Goal: Task Accomplishment & Management: Complete application form

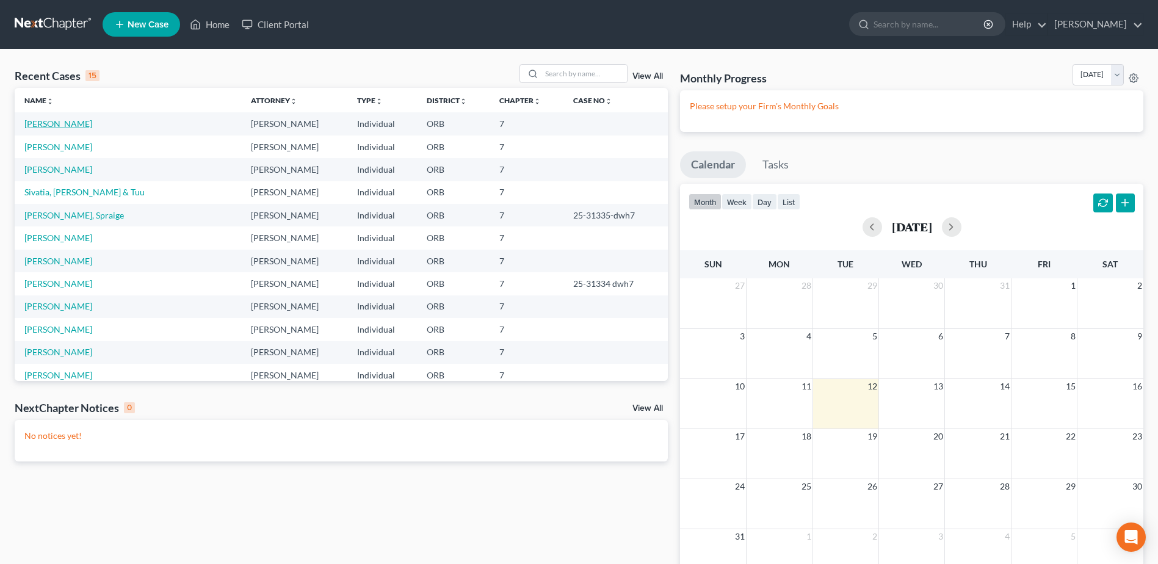
click at [76, 123] on link "[PERSON_NAME]" at bounding box center [58, 123] width 68 height 10
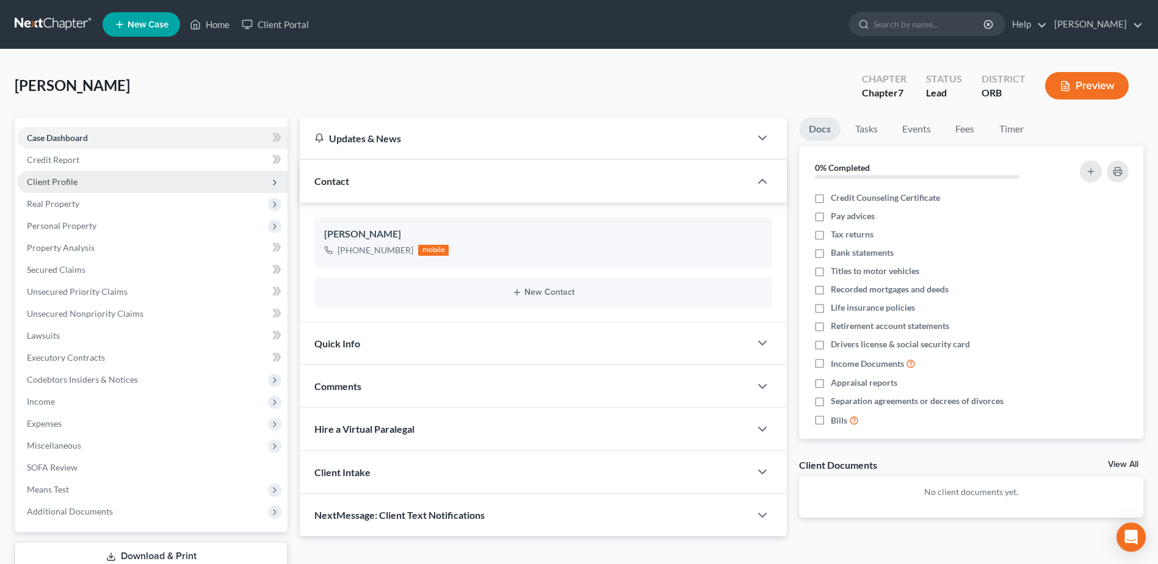
click at [117, 180] on span "Client Profile" at bounding box center [152, 182] width 270 height 22
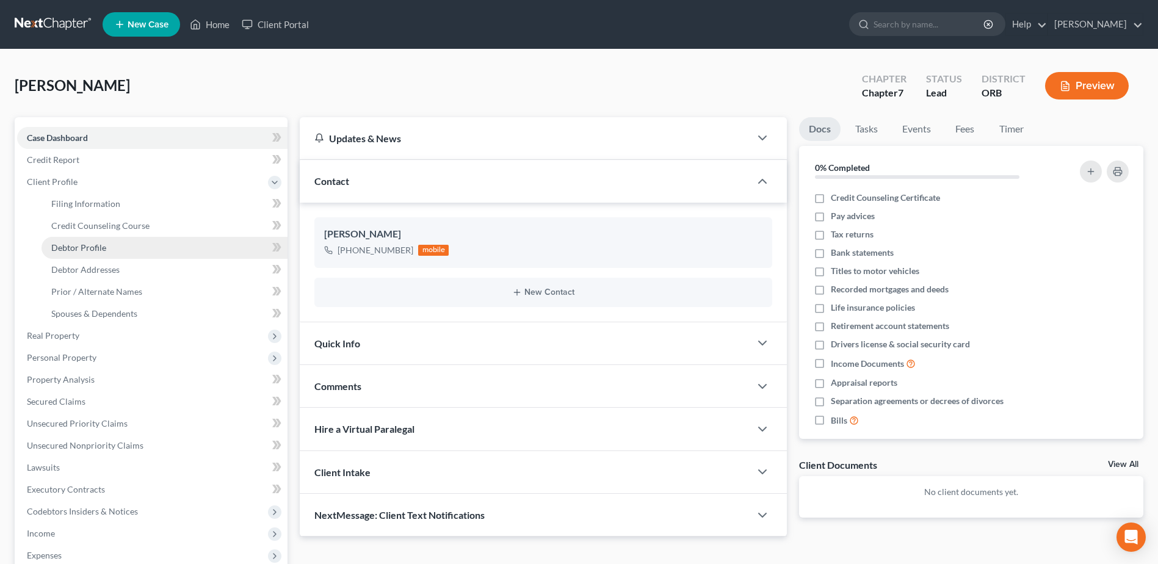
click at [215, 251] on link "Debtor Profile" at bounding box center [165, 248] width 246 height 22
select select "0"
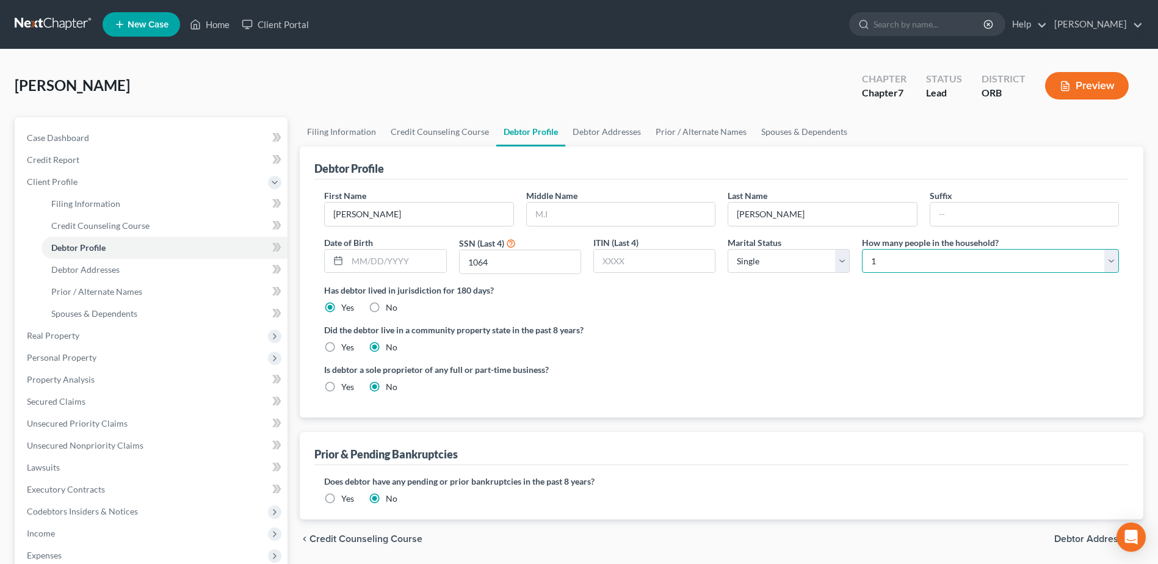
click at [888, 255] on select "Select 1 2 3 4 5 6 7 8 9 10 11 12 13 14 15 16 17 18 19 20" at bounding box center [990, 261] width 257 height 24
select select "3"
click at [862, 249] on select "Select 1 2 3 4 5 6 7 8 9 10 11 12 13 14 15 16 17 18 19 20" at bounding box center [990, 261] width 257 height 24
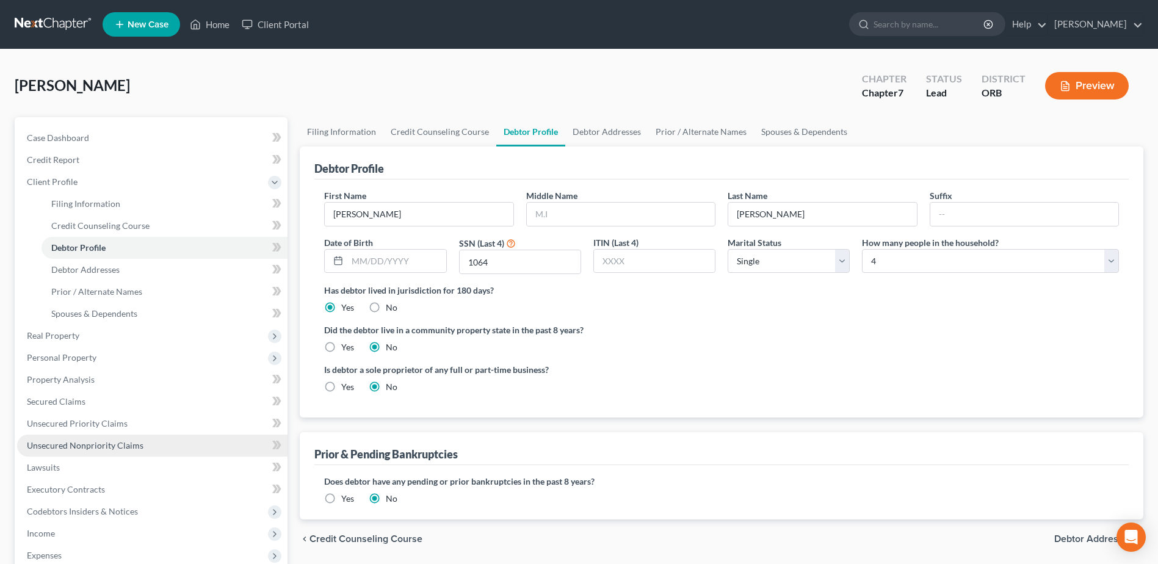
click at [134, 451] on link "Unsecured Nonpriority Claims" at bounding box center [152, 446] width 270 height 22
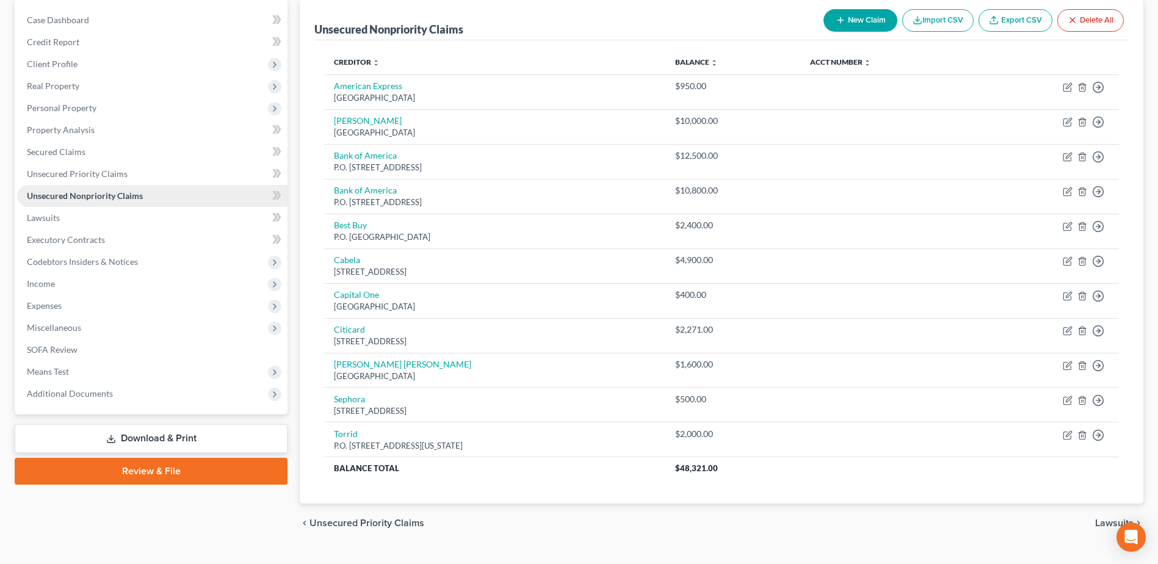
scroll to position [122, 0]
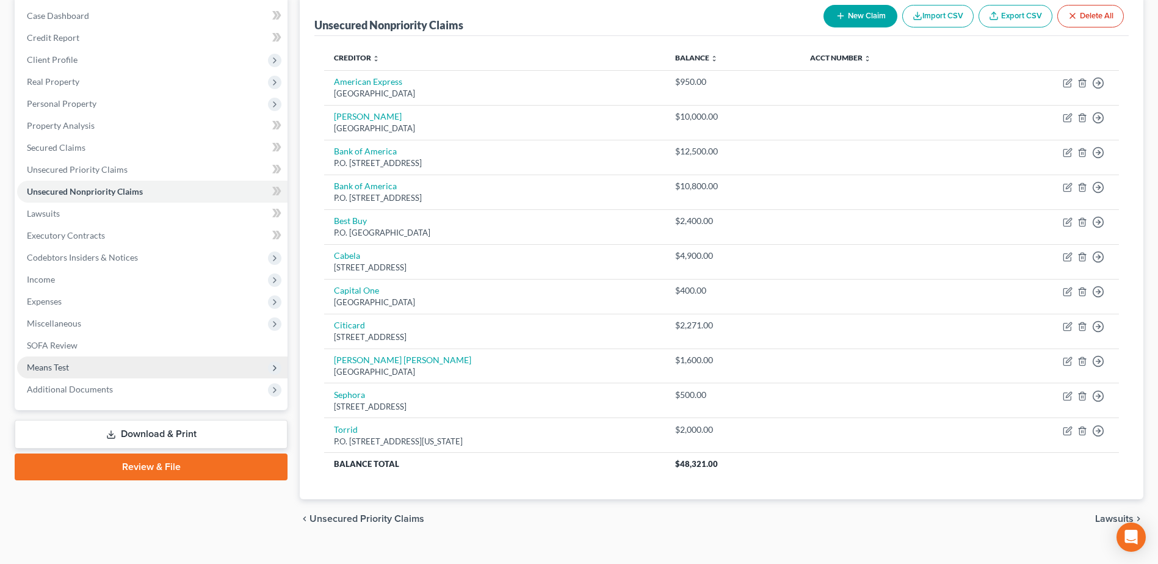
click at [133, 359] on span "Means Test" at bounding box center [152, 368] width 270 height 22
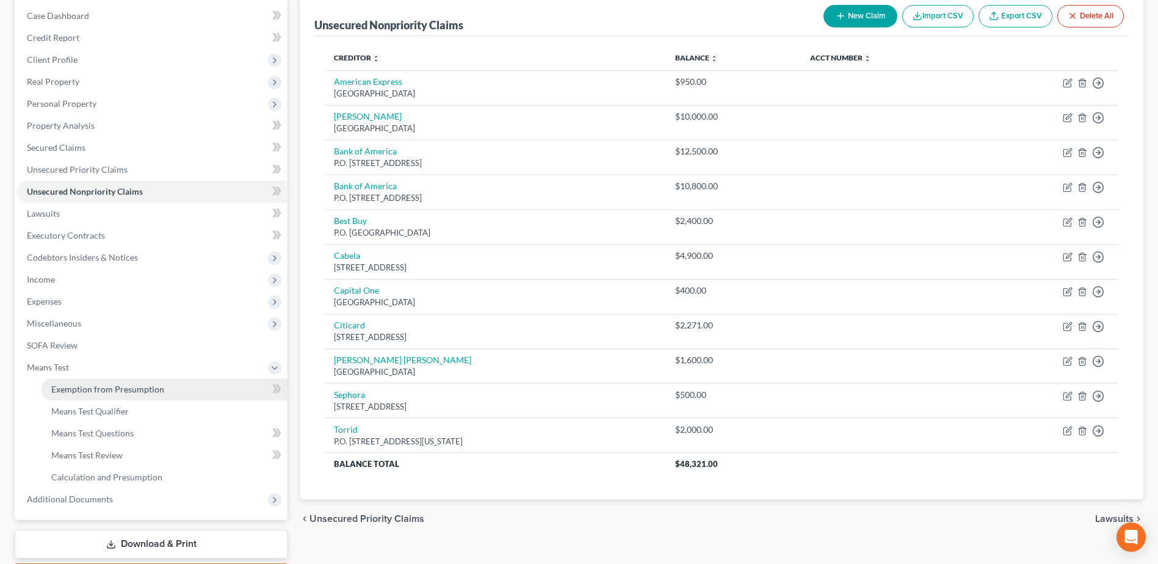
click at [148, 395] on link "Exemption from Presumption" at bounding box center [165, 390] width 246 height 22
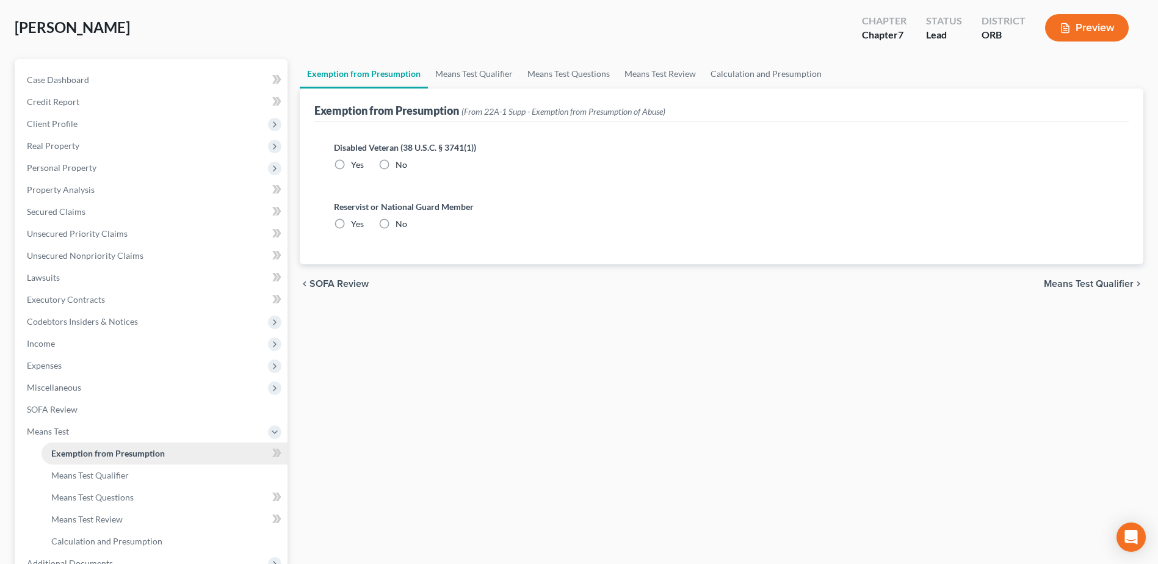
radio input "true"
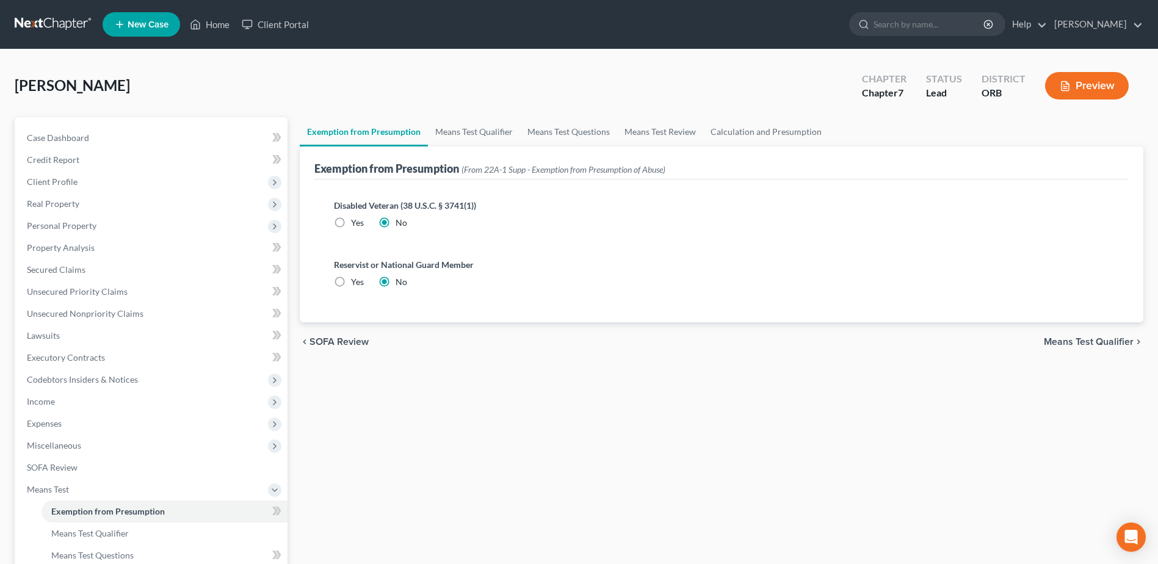
click at [1131, 343] on span "Means Test Qualifier" at bounding box center [1089, 342] width 90 height 10
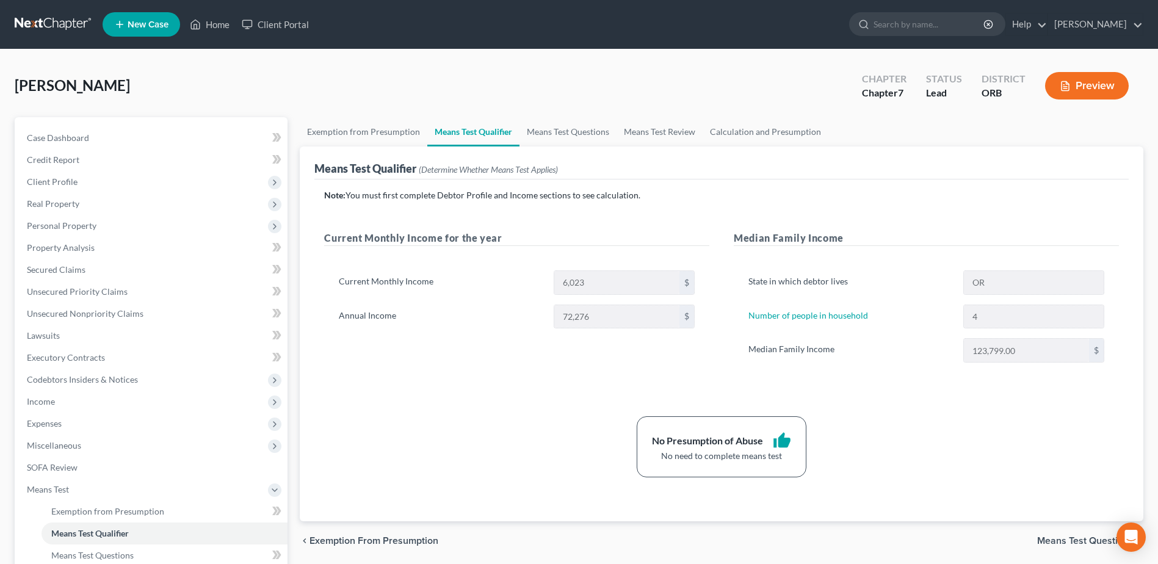
click at [873, 382] on div "State in which debtor lives OR Number of people in household 4 Median Family In…" at bounding box center [926, 321] width 385 height 131
click at [145, 178] on span "Client Profile" at bounding box center [152, 182] width 270 height 22
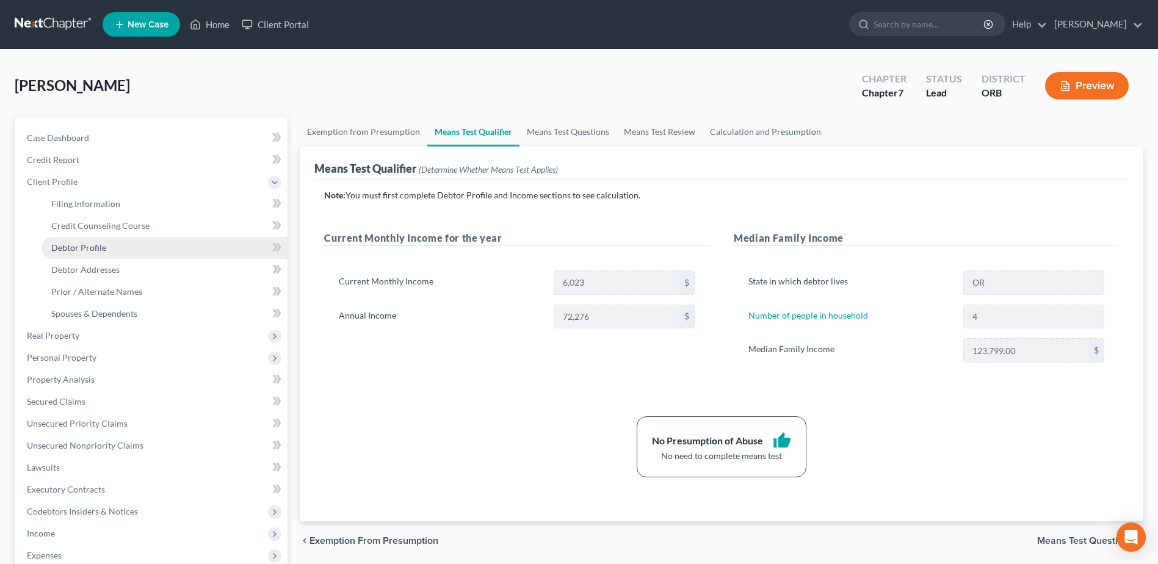
click at [165, 252] on link "Debtor Profile" at bounding box center [165, 248] width 246 height 22
select select "0"
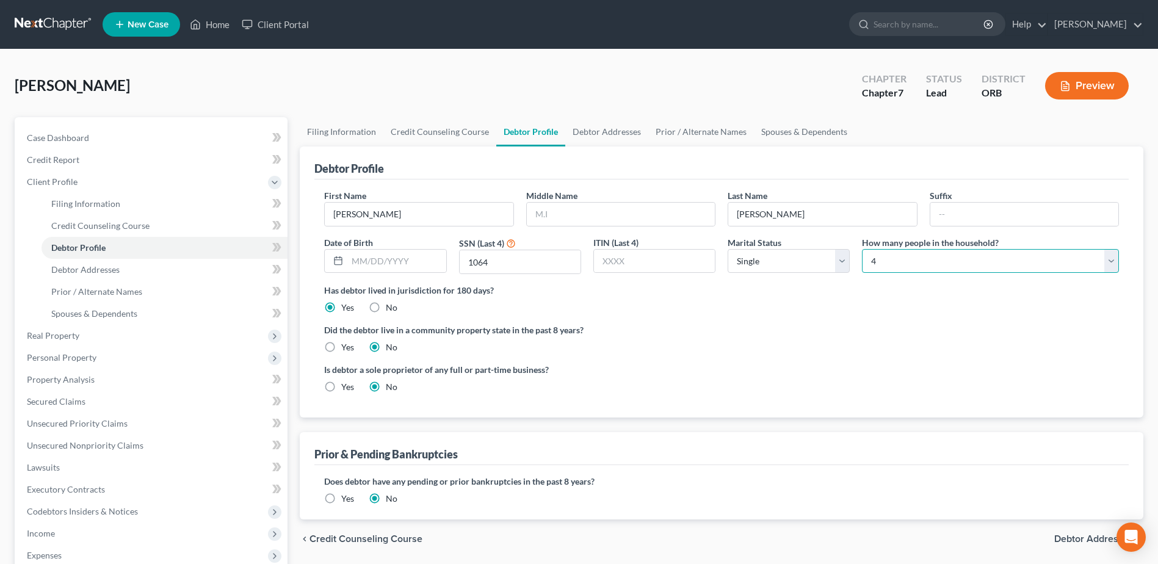
click at [978, 252] on select "Select 1 2 3 4 5 6 7 8 9 10 11 12 13 14 15 16 17 18 19 20" at bounding box center [990, 261] width 257 height 24
select select "0"
click at [862, 249] on select "Select 1 2 3 4 5 6 7 8 9 10 11 12 13 14 15 16 17 18 19 20" at bounding box center [990, 261] width 257 height 24
